Goal: Transaction & Acquisition: Subscribe to service/newsletter

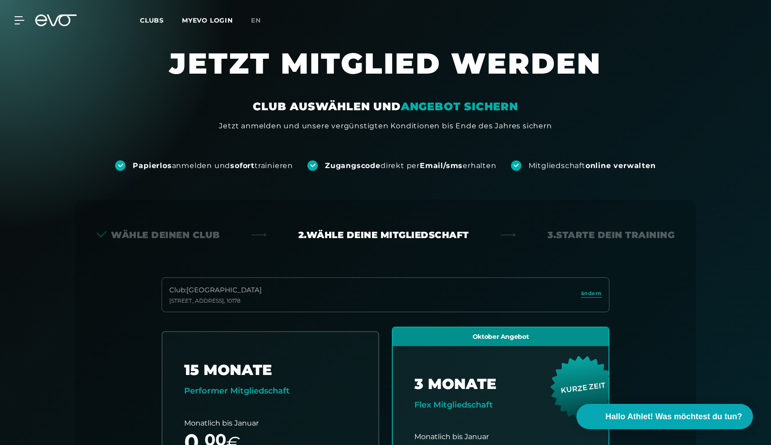
click at [287, 308] on div "Club : Berlin [STREET_ADDRESS]" at bounding box center [386, 294] width 448 height 35
click at [599, 296] on span "ändern" at bounding box center [591, 293] width 21 height 8
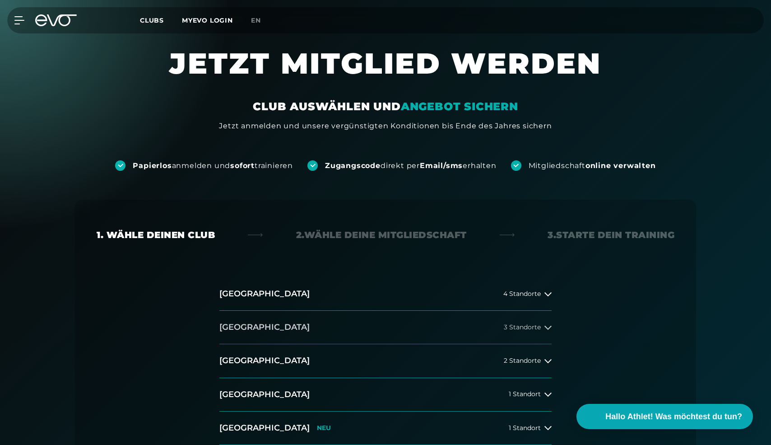
scroll to position [156, 0]
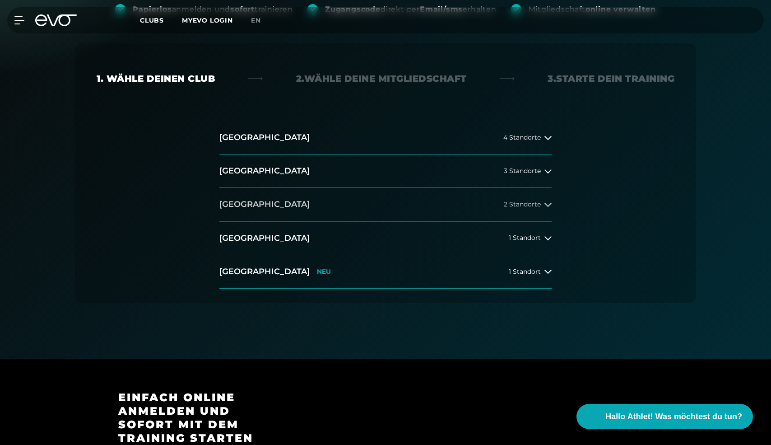
click at [539, 206] on span "2 Standorte" at bounding box center [522, 204] width 37 height 7
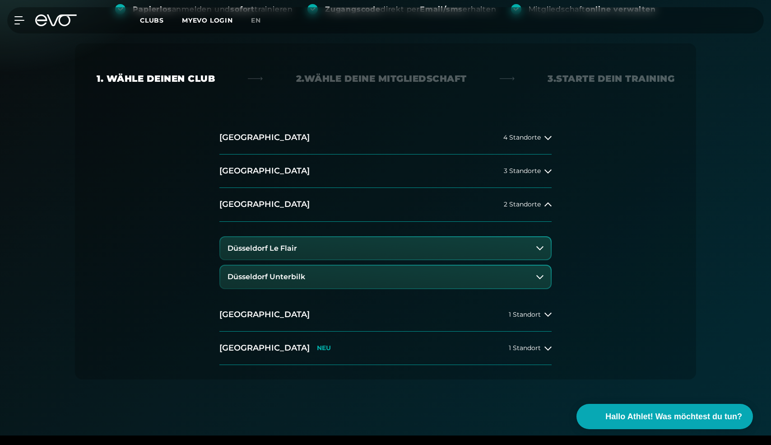
click at [486, 286] on button "Düsseldorf Unterbilk" at bounding box center [385, 277] width 331 height 23
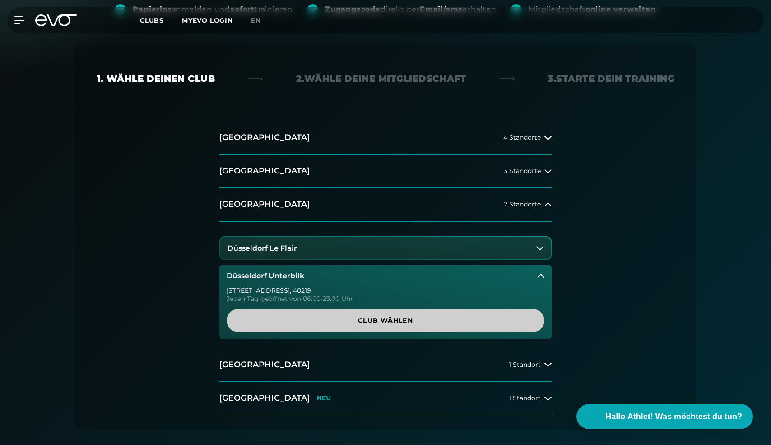
click at [457, 322] on span "Club wählen" at bounding box center [385, 320] width 275 height 9
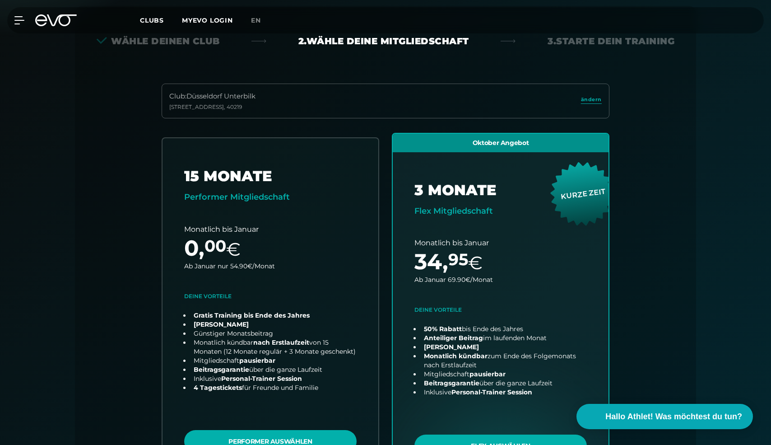
scroll to position [200, 0]
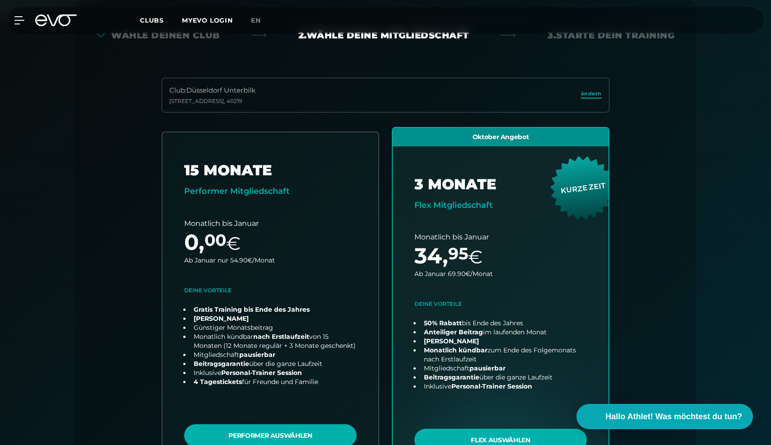
click at [593, 96] on span "ändern" at bounding box center [591, 94] width 21 height 8
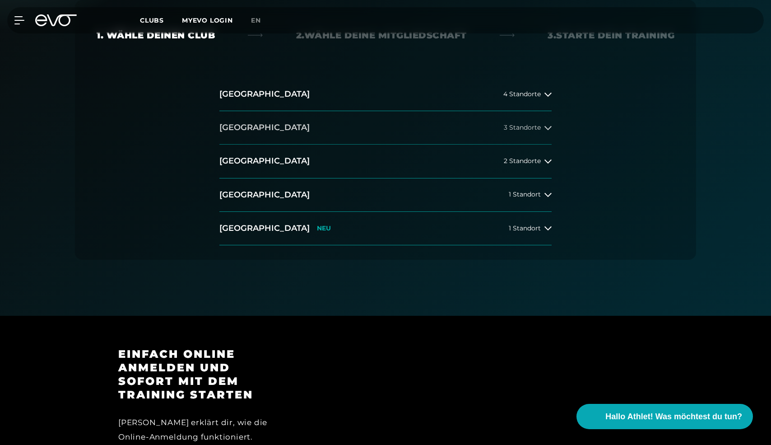
click at [542, 117] on button "[GEOGRAPHIC_DATA] 3 Standorte" at bounding box center [385, 127] width 332 height 33
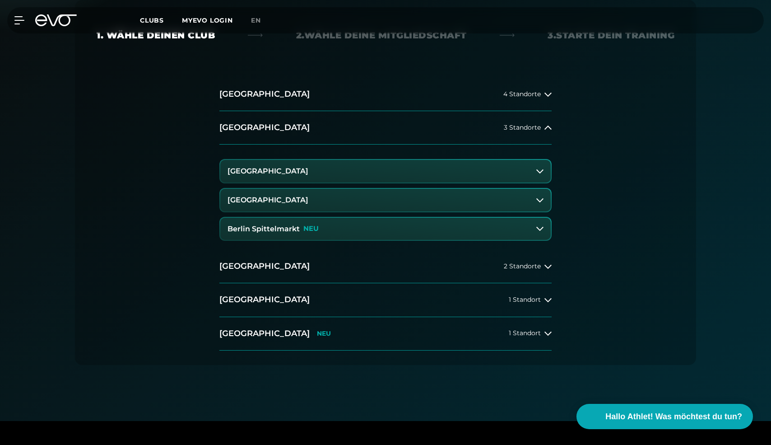
click at [484, 229] on button "Berlin Spittelmarkt NEU" at bounding box center [385, 229] width 331 height 23
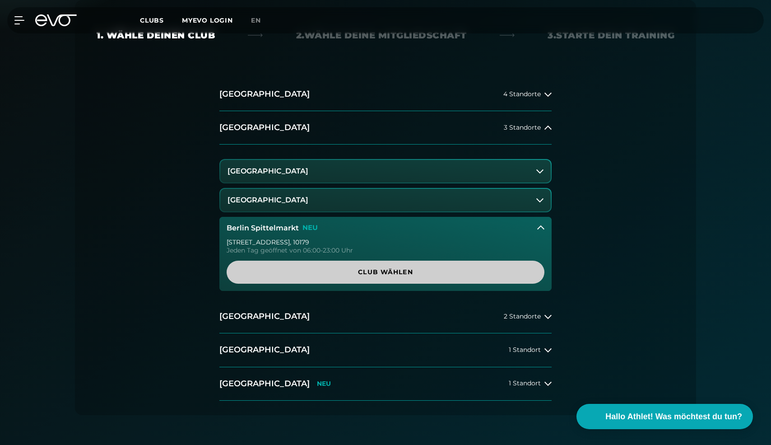
click at [488, 266] on span "Club wählen" at bounding box center [386, 272] width 318 height 23
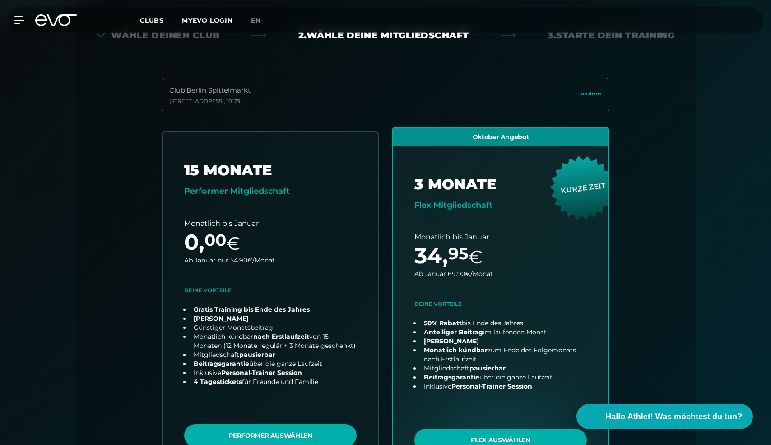
click at [590, 94] on span "ändern" at bounding box center [591, 94] width 21 height 8
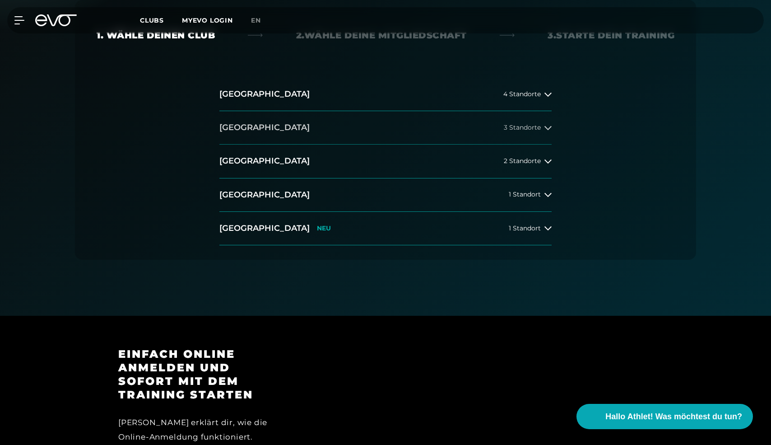
click at [486, 126] on button "[GEOGRAPHIC_DATA] 3 Standorte" at bounding box center [385, 127] width 332 height 33
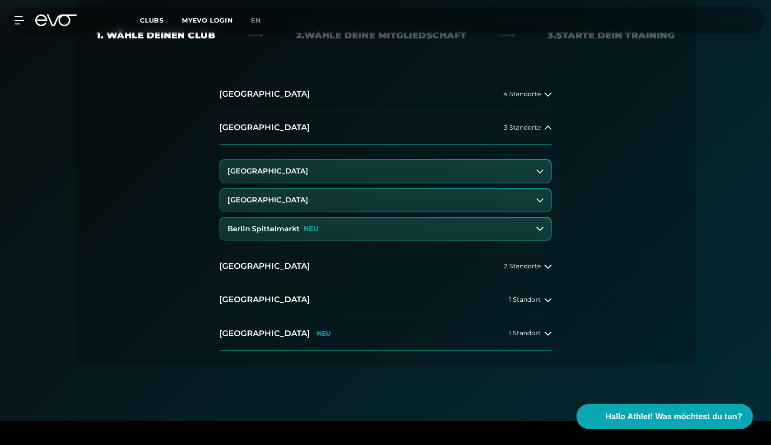
click at [494, 229] on button "Berlin Spittelmarkt NEU" at bounding box center [385, 229] width 331 height 23
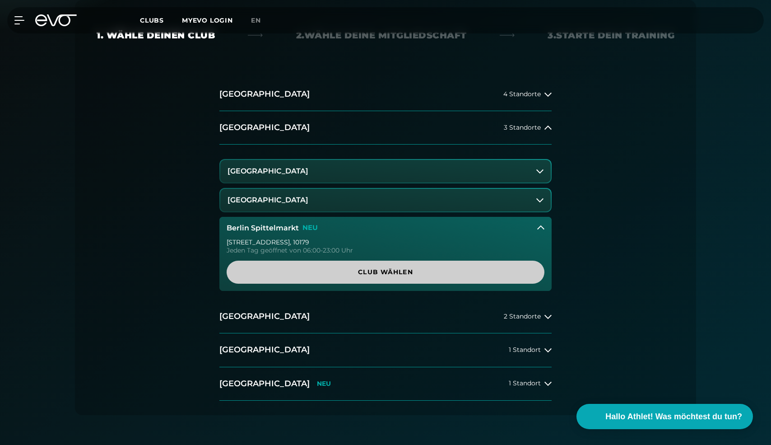
click at [509, 269] on span "Club wählen" at bounding box center [385, 271] width 275 height 9
